Goal: Information Seeking & Learning: Learn about a topic

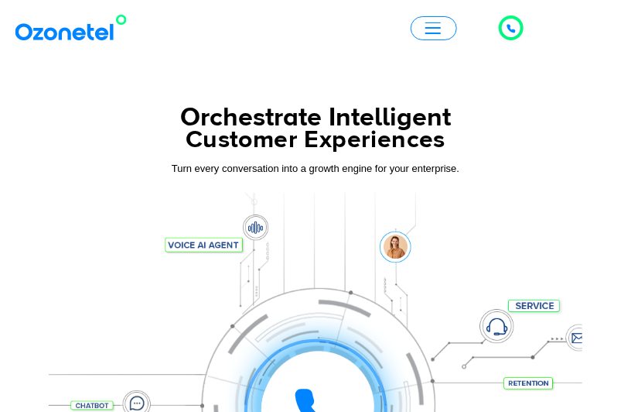
click at [440, 22] on span "button" at bounding box center [432, 23] width 15 height 2
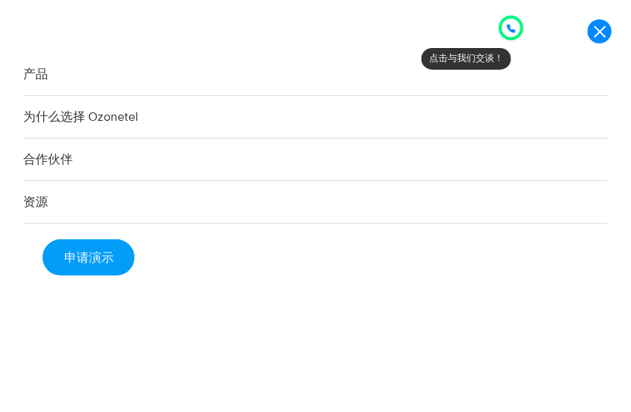
click at [201, 73] on link "产品" at bounding box center [315, 74] width 585 height 43
click at [60, 83] on link "产品" at bounding box center [315, 74] width 585 height 43
click at [39, 77] on font "产品" at bounding box center [35, 74] width 25 height 15
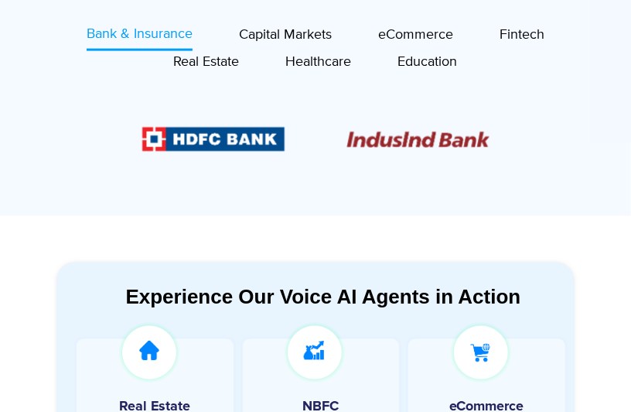
click at [131, 109] on div at bounding box center [315, 139] width 425 height 90
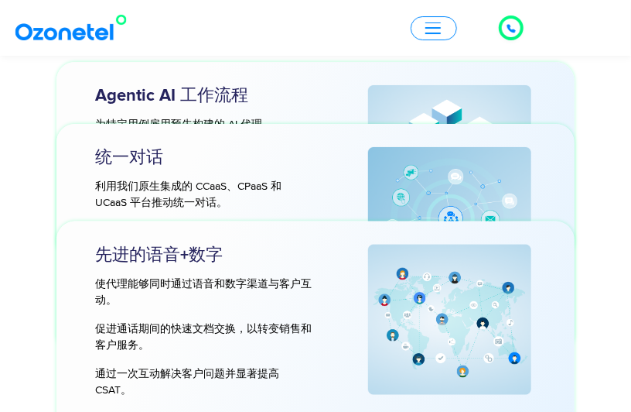
scroll to position [4054, 0]
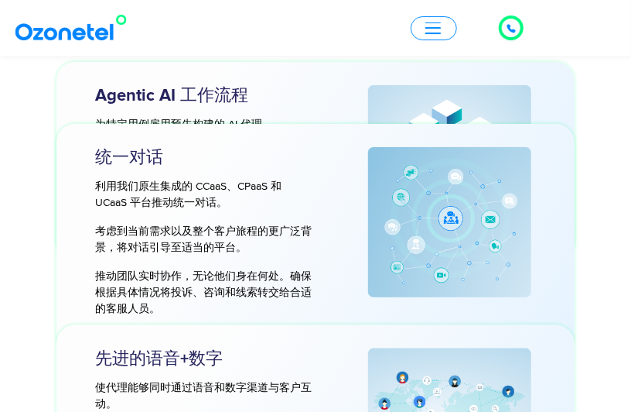
click at [312, 230] on p "考虑到当前需求以及整个客户旅程的更广泛背景，将对话引导至适当的平台。" at bounding box center [205, 239] width 220 height 32
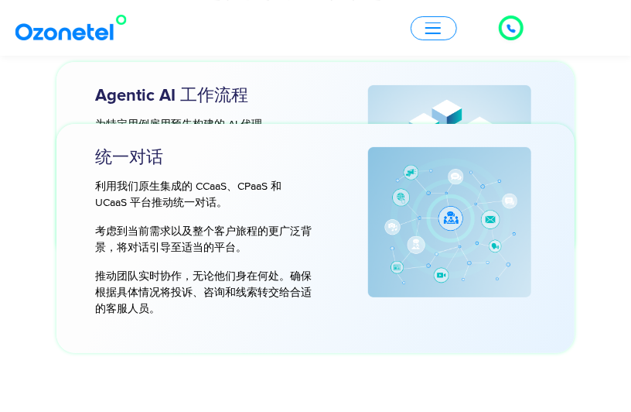
scroll to position [3797, 0]
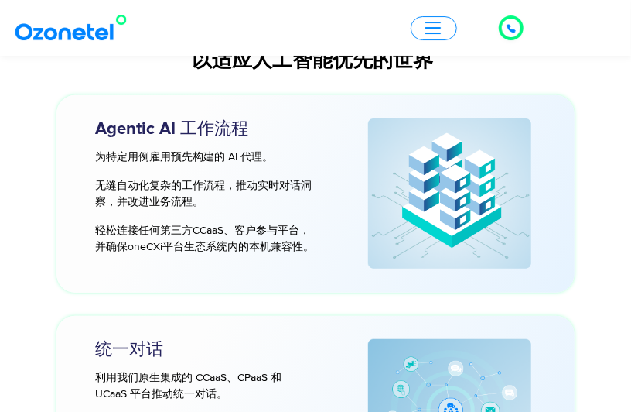
click at [437, 29] on span "button" at bounding box center [432, 28] width 15 height 12
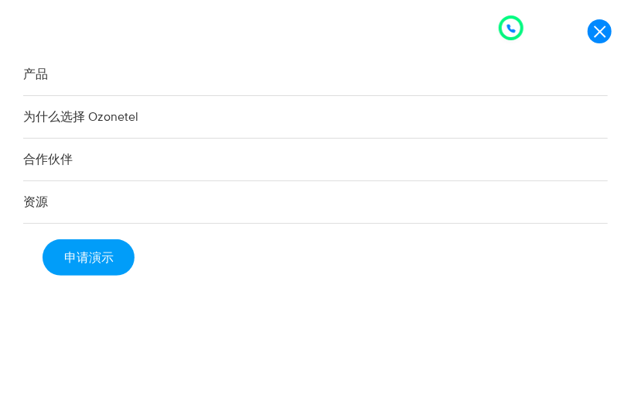
click at [49, 75] on link "产品" at bounding box center [315, 74] width 585 height 43
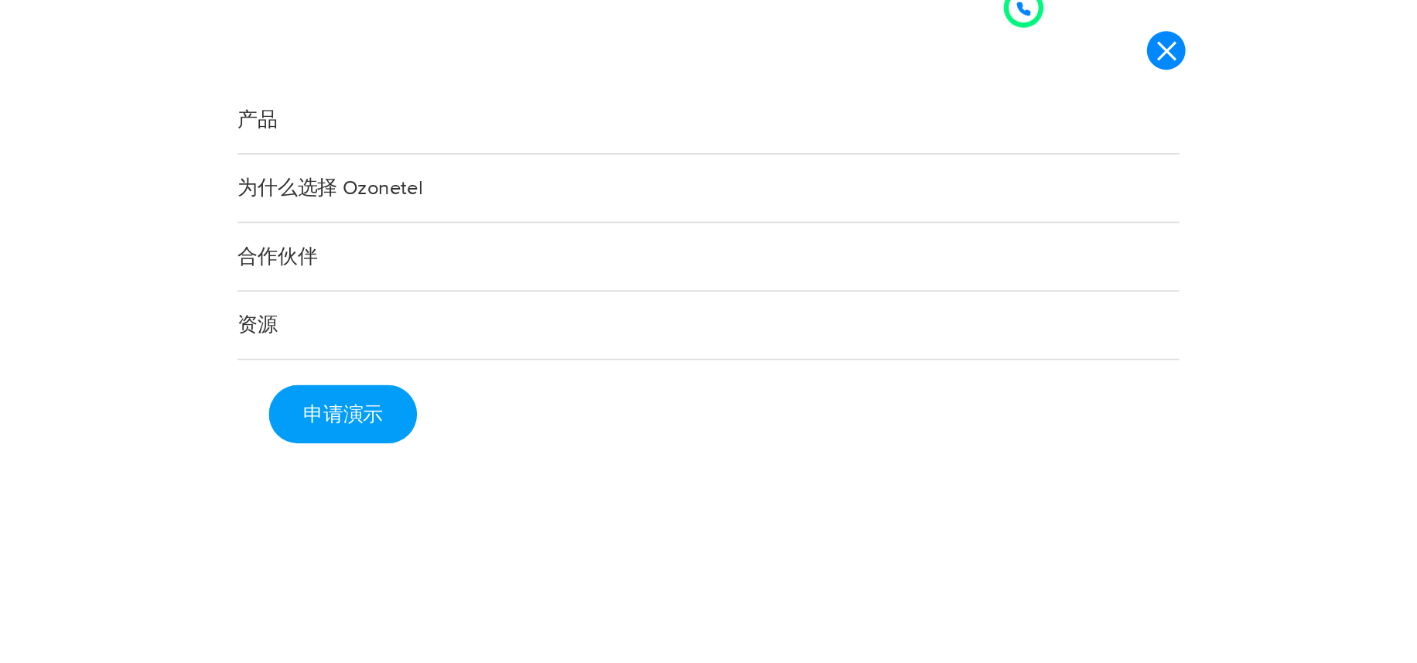
scroll to position [0, 0]
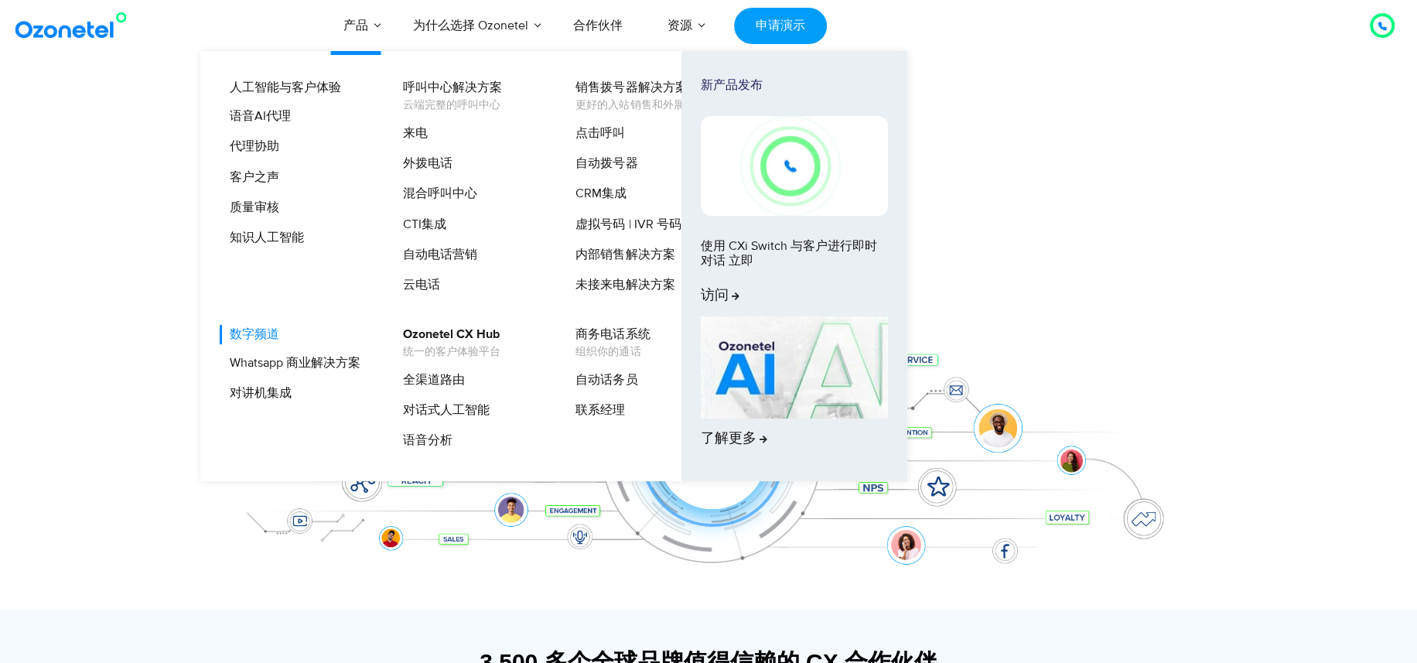
click at [273, 333] on font "数字频道" at bounding box center [255, 334] width 50 height 12
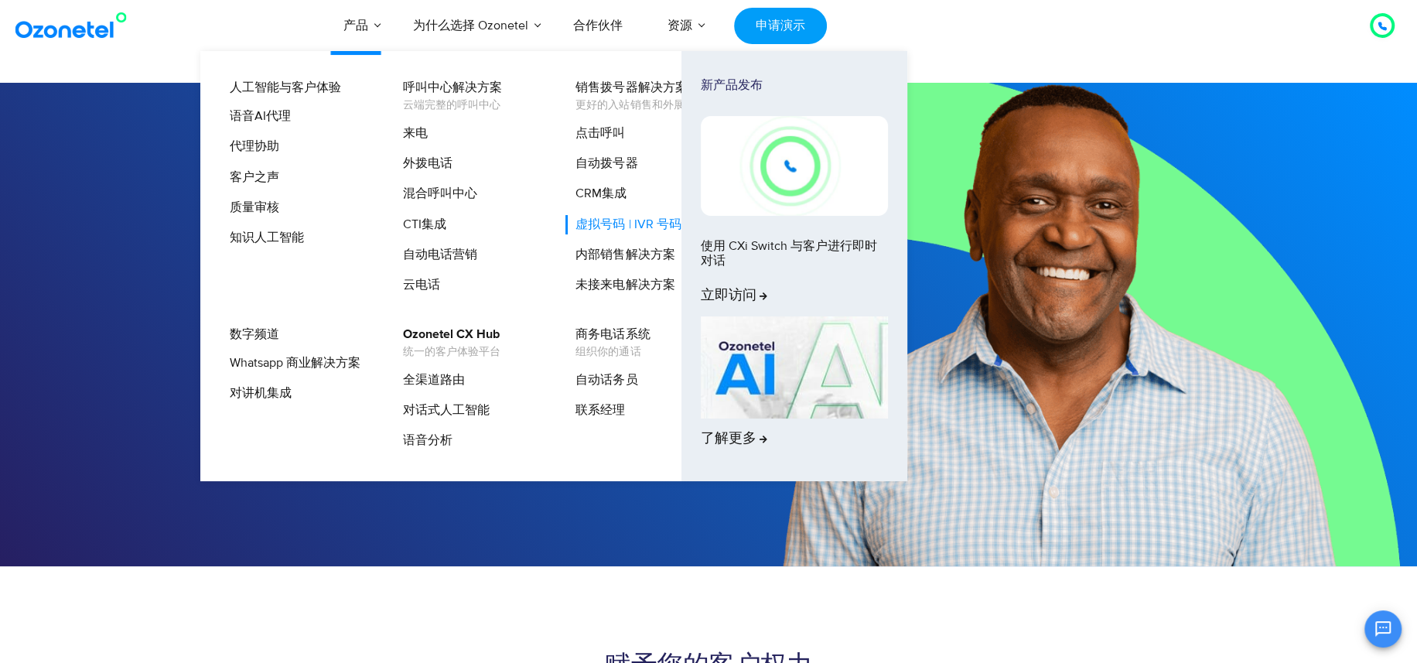
click at [630, 226] on font "虚拟号码 | IVR 号码" at bounding box center [628, 224] width 105 height 15
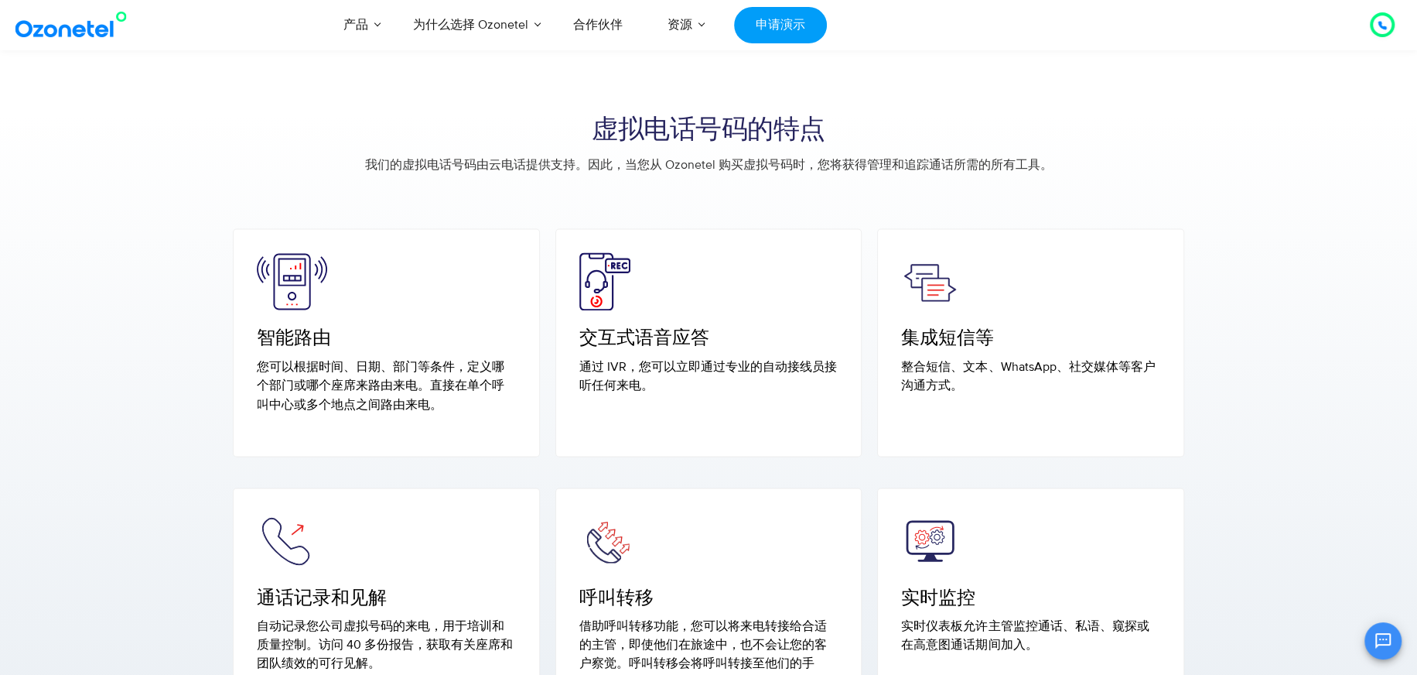
scroll to position [2321, 0]
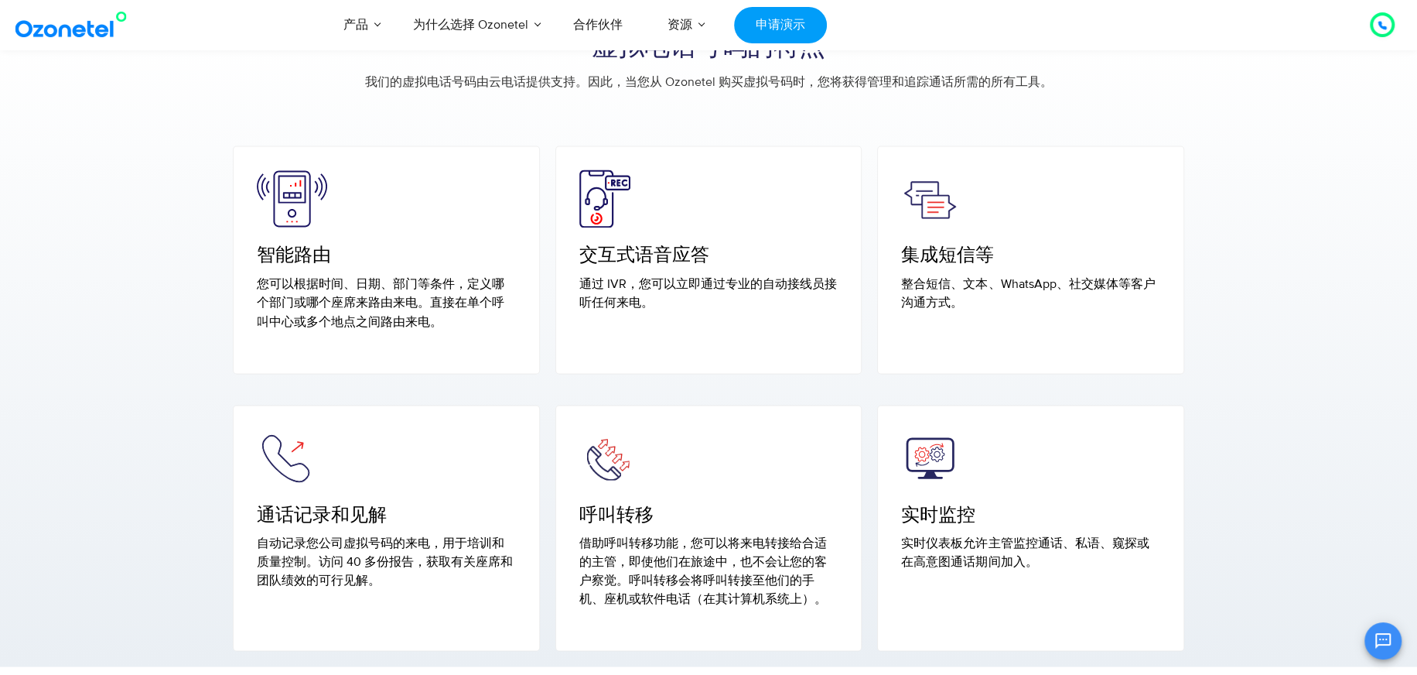
click at [1045, 231] on div "集成短信等 整合短信、文本、WhatsApp、社交媒体等客户沟通方式。" at bounding box center [1030, 240] width 259 height 142
click at [939, 208] on img at bounding box center [930, 198] width 58 height 58
click at [938, 197] on img at bounding box center [930, 198] width 58 height 58
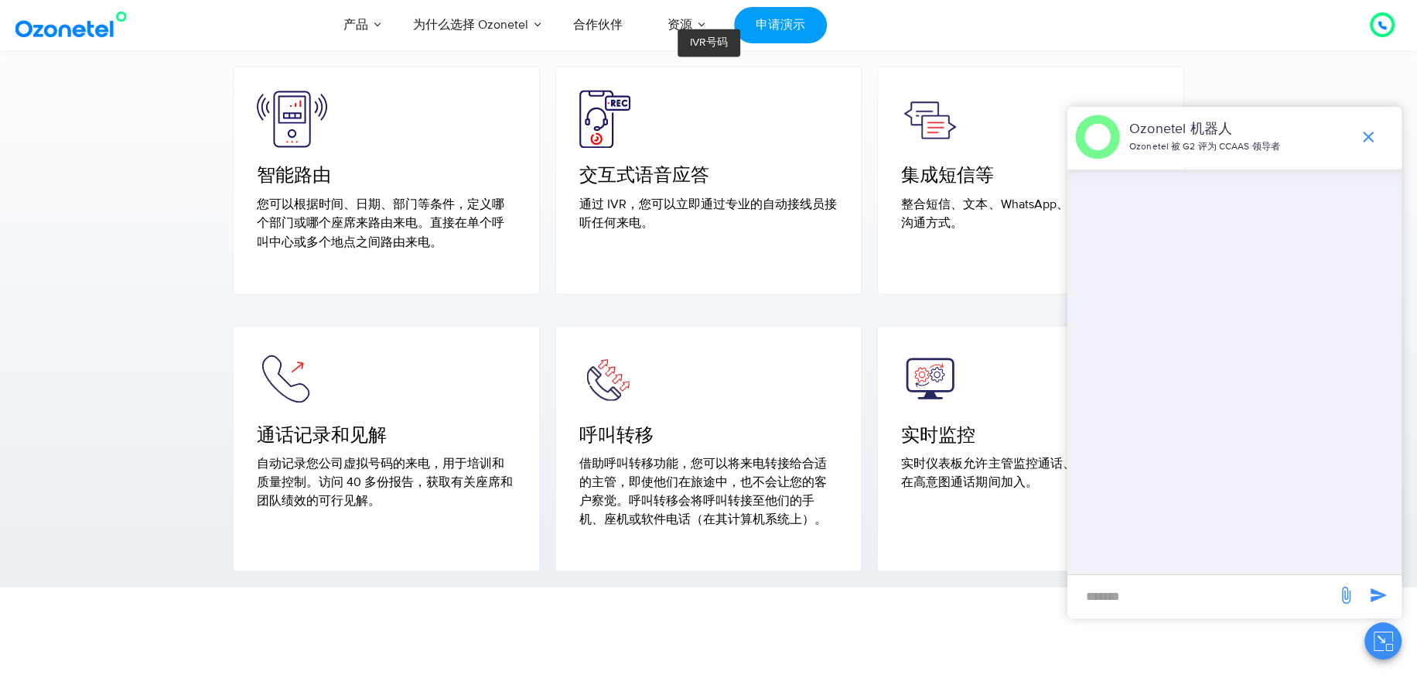
scroll to position [2385, 0]
